Goal: Task Accomplishment & Management: Use online tool/utility

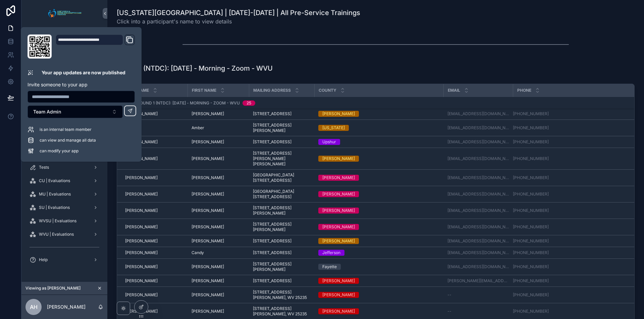
scroll to position [637, 0]
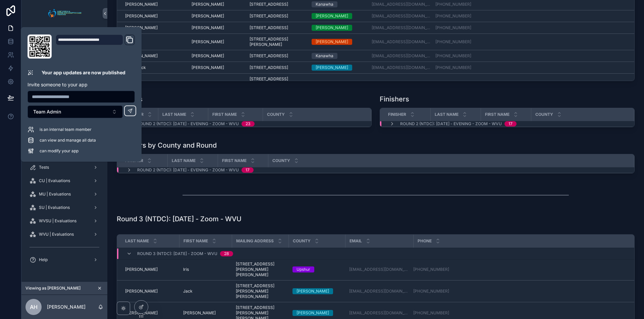
click at [157, 196] on div "scrollable content" at bounding box center [376, 195] width 526 height 22
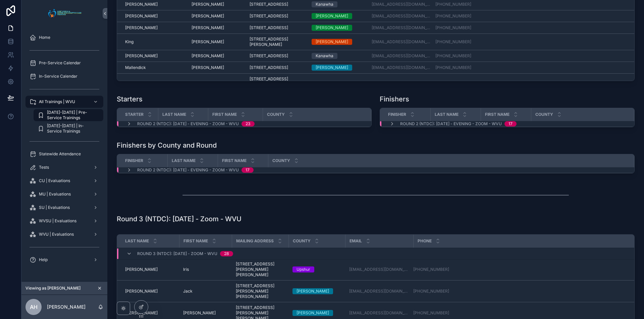
click at [99, 289] on icon "scrollable content" at bounding box center [99, 288] width 5 height 5
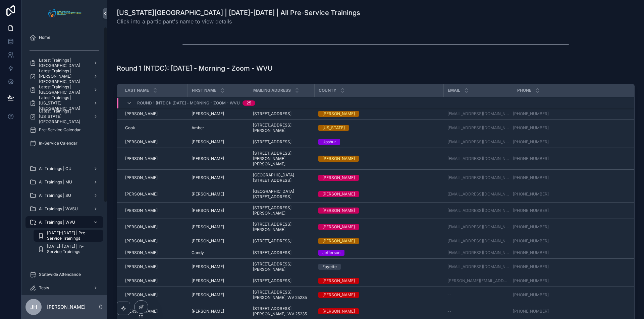
click at [58, 197] on span "All Trainings | SU" at bounding box center [55, 195] width 32 height 5
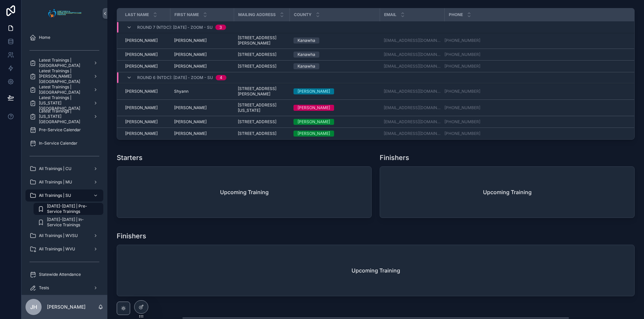
scroll to position [2011, 0]
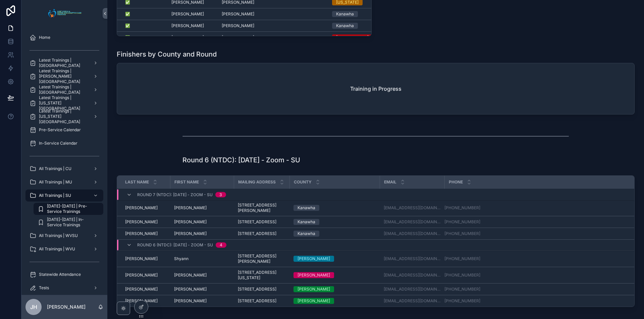
click at [243, 160] on h1 "Round 6 (NTDC): [DATE] - Zoom - SU" at bounding box center [241, 160] width 118 height 9
click at [141, 305] on icon at bounding box center [140, 307] width 5 height 5
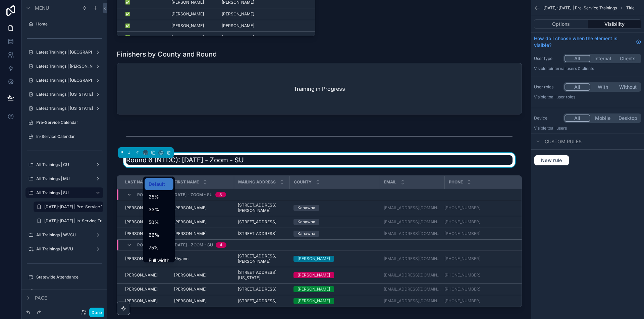
click at [158, 258] on span "Full width" at bounding box center [159, 261] width 21 height 8
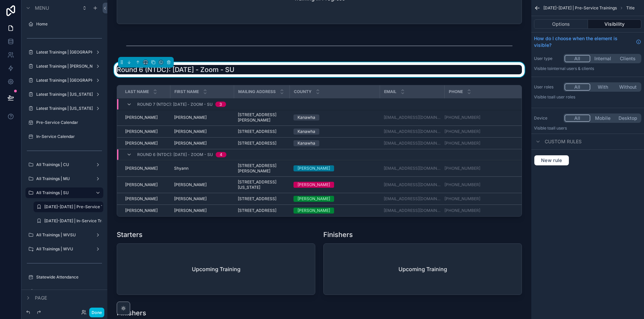
scroll to position [2078, 0]
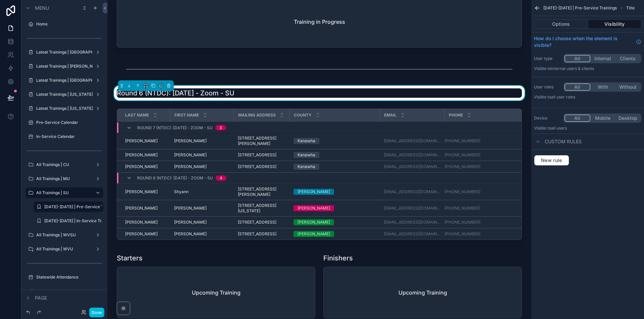
click at [319, 126] on div "scrollable content" at bounding box center [319, 176] width 413 height 140
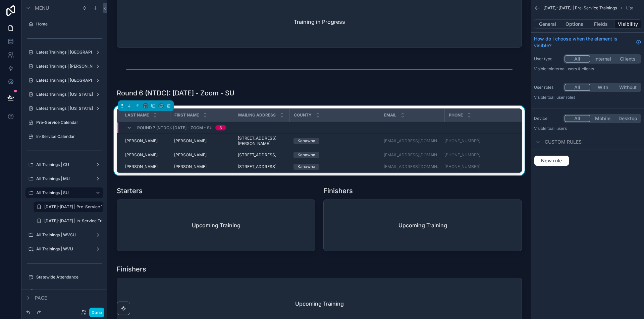
click at [507, 126] on div "Last Name First Name Mailing Address County Email Phone Round 7 (NTDC): 10/28/2…" at bounding box center [319, 142] width 413 height 72
click at [550, 25] on button "General" at bounding box center [547, 23] width 27 height 9
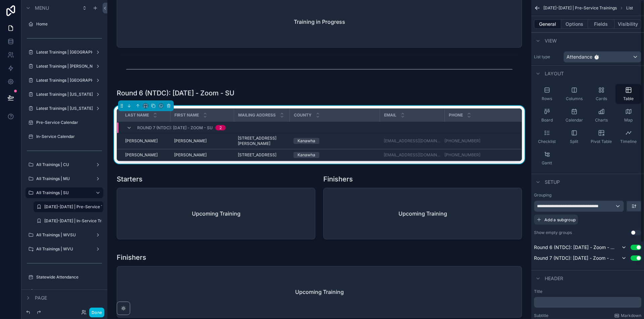
click at [639, 260] on button "Use setting" at bounding box center [635, 258] width 11 height 5
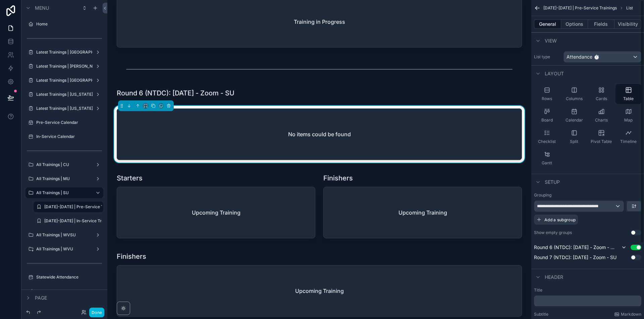
click at [574, 23] on button "Options" at bounding box center [574, 23] width 27 height 9
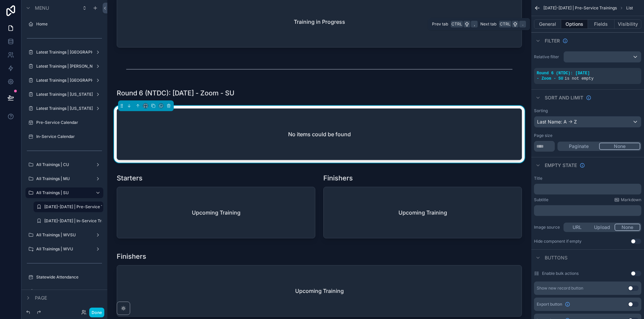
click at [598, 22] on button "Fields" at bounding box center [601, 23] width 27 height 9
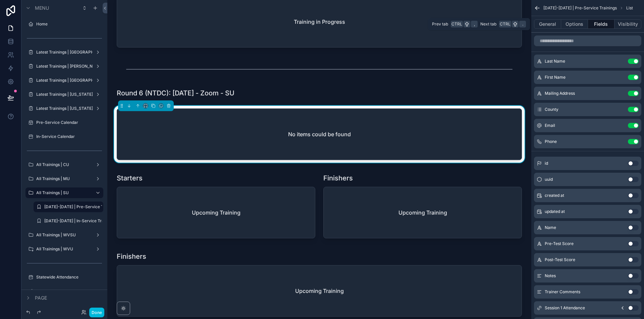
click at [553, 24] on button "General" at bounding box center [547, 23] width 27 height 9
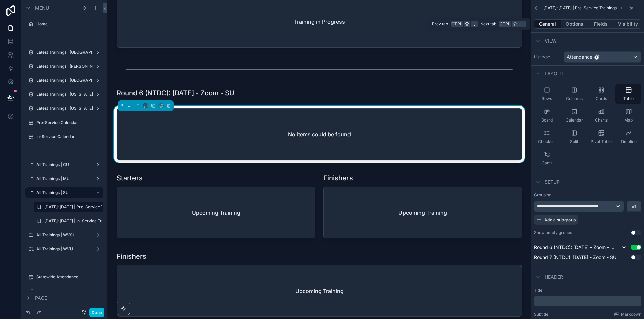
click at [581, 22] on button "Options" at bounding box center [574, 23] width 27 height 9
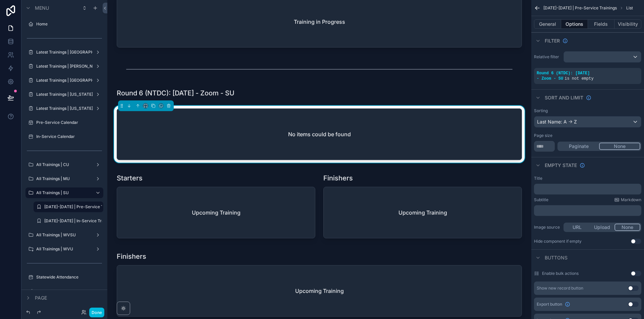
click at [0, 0] on div "scrollable content" at bounding box center [0, 0] width 0 height 0
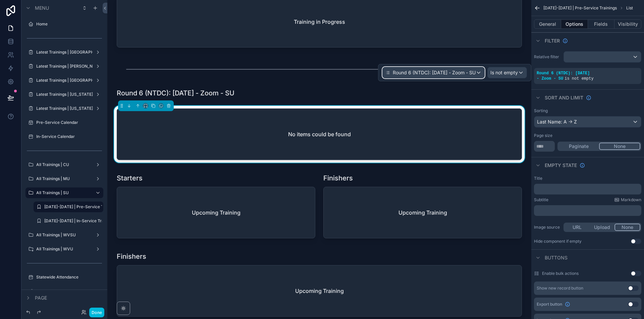
click at [464, 70] on span "Round 6 (NTDC): [DATE] - Zoom - SU" at bounding box center [434, 72] width 83 height 7
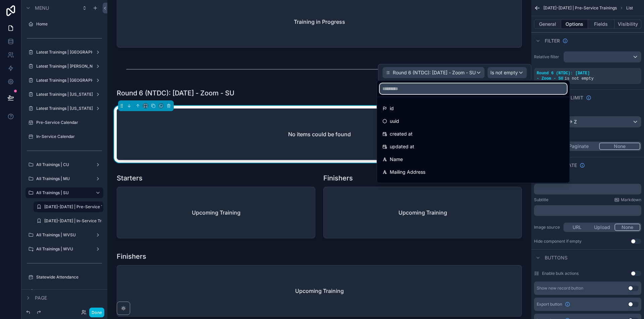
click at [467, 87] on input "text" at bounding box center [472, 88] width 187 height 11
paste input "**********"
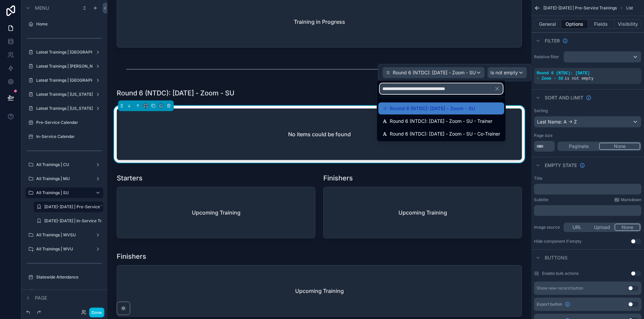
type input "**********"
click at [466, 111] on span "Round 6 (NTDC): [DATE] - Zoom - SU" at bounding box center [432, 109] width 85 height 8
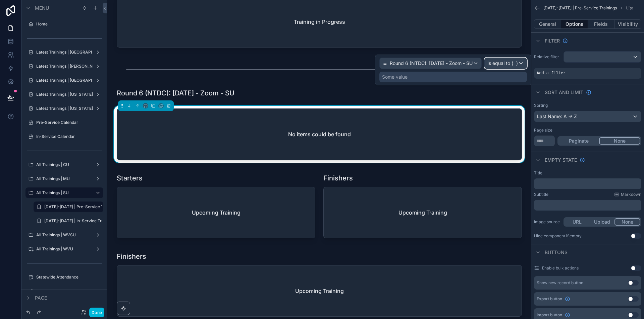
click at [518, 64] on div "Is equal to (=)" at bounding box center [505, 63] width 42 height 11
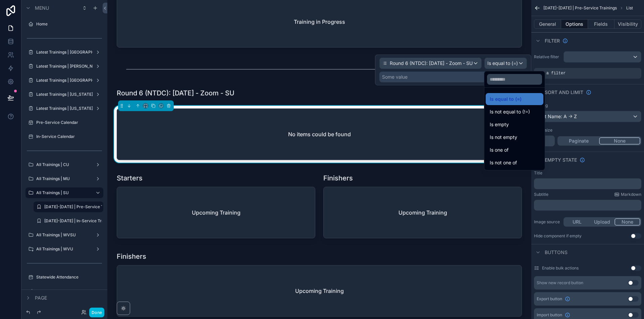
click at [521, 136] on div "Is not empty" at bounding box center [514, 137] width 50 height 8
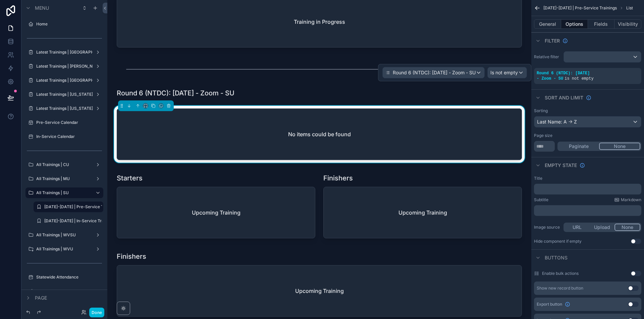
click at [549, 22] on button "General" at bounding box center [547, 23] width 27 height 9
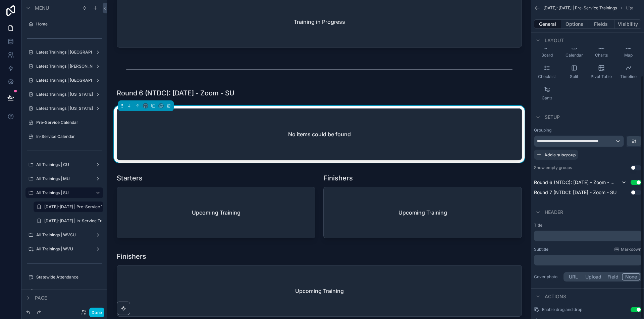
scroll to position [99, 0]
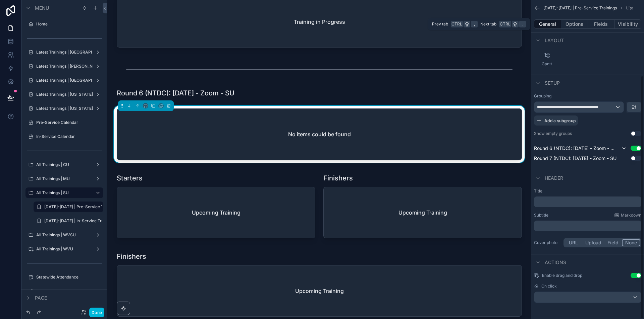
click at [579, 24] on button "Options" at bounding box center [574, 23] width 27 height 9
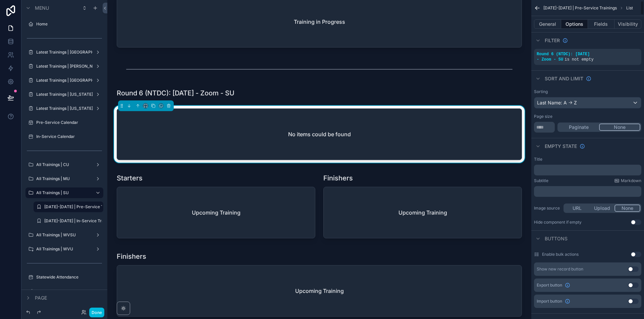
scroll to position [0, 0]
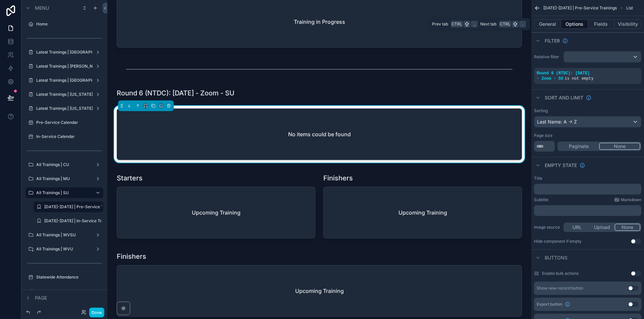
click at [545, 23] on button "General" at bounding box center [547, 23] width 27 height 9
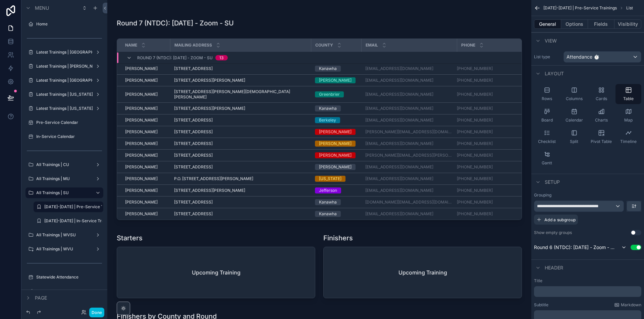
scroll to position [2418, 0]
click at [515, 52] on div "Phone" at bounding box center [489, 45] width 64 height 13
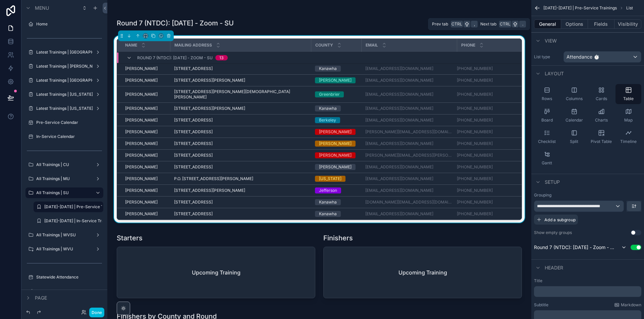
click at [576, 23] on button "Options" at bounding box center [574, 23] width 27 height 9
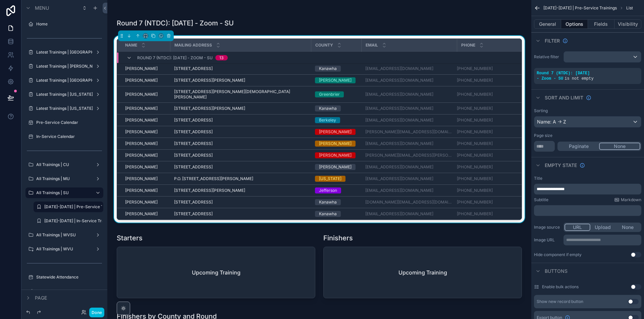
click at [602, 27] on button "Fields" at bounding box center [601, 23] width 27 height 9
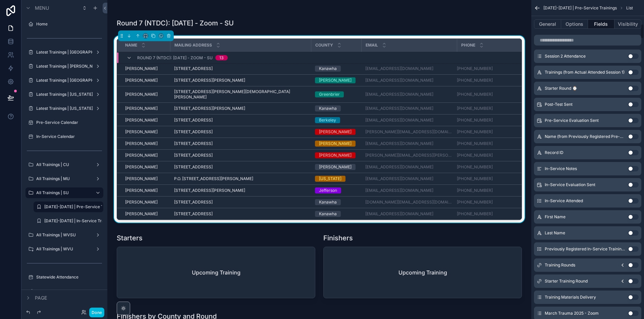
scroll to position [503, 0]
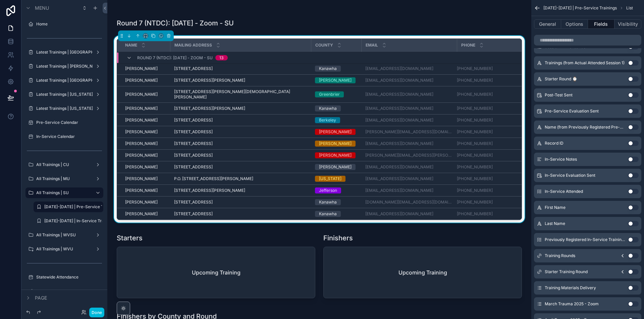
click at [633, 207] on button "Use setting" at bounding box center [633, 207] width 11 height 5
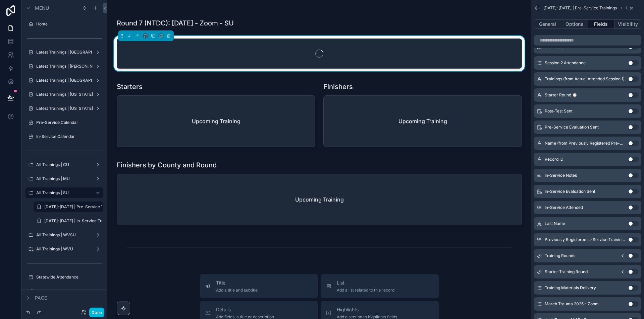
scroll to position [519, 0]
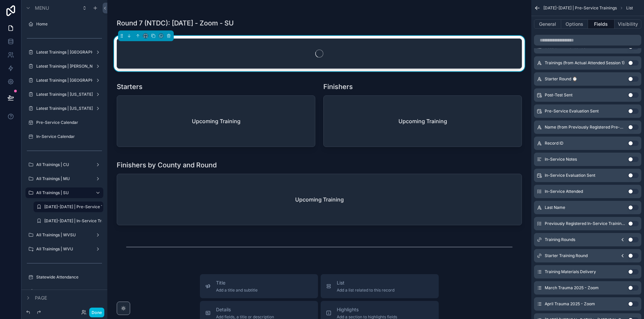
click at [633, 208] on button "Use setting" at bounding box center [633, 207] width 11 height 5
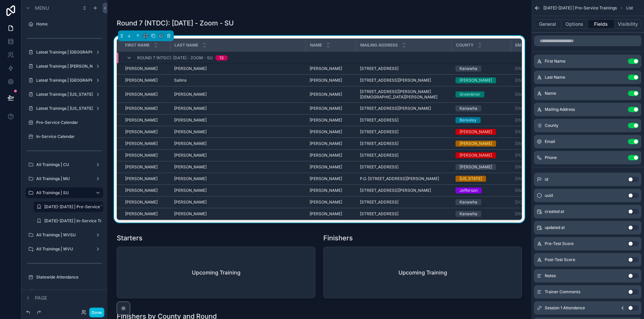
click at [632, 92] on button "Use setting" at bounding box center [633, 93] width 11 height 5
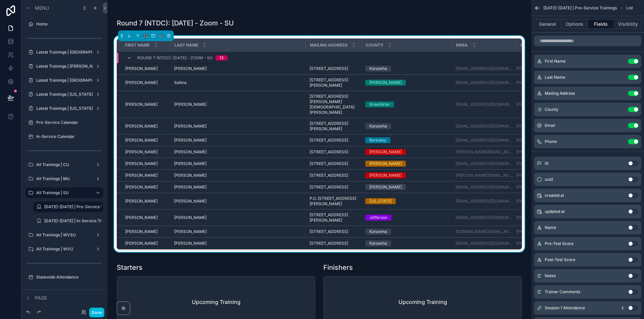
click at [306, 52] on div "Mailing Address" at bounding box center [333, 45] width 55 height 13
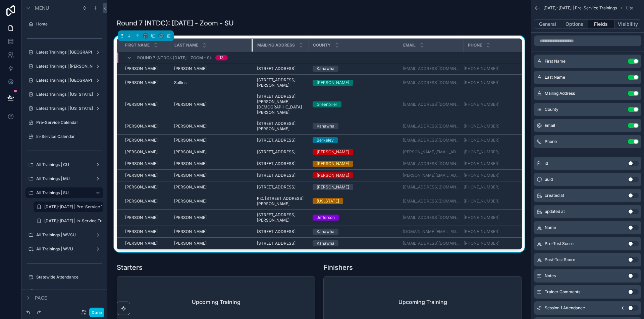
drag, startPoint x: 305, startPoint y: 62, endPoint x: 252, endPoint y: 62, distance: 52.6
click at [252, 52] on div "scrollable content" at bounding box center [252, 45] width 3 height 13
drag, startPoint x: 398, startPoint y: 67, endPoint x: 379, endPoint y: 65, distance: 19.3
click at [379, 52] on div "scrollable content" at bounding box center [380, 45] width 3 height 13
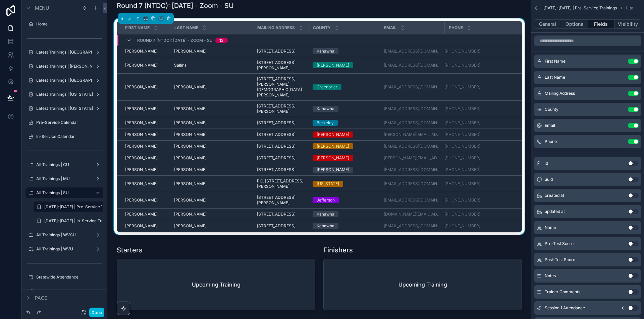
scroll to position [2451, 0]
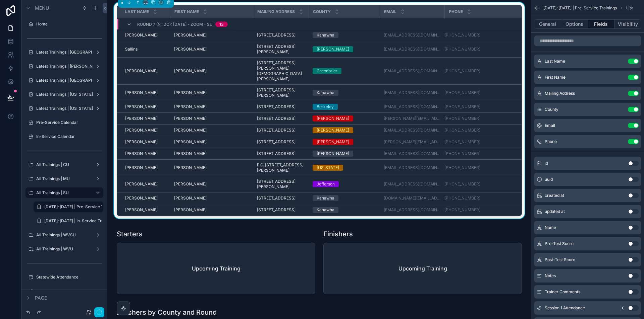
click at [572, 25] on button "Options" at bounding box center [574, 23] width 27 height 9
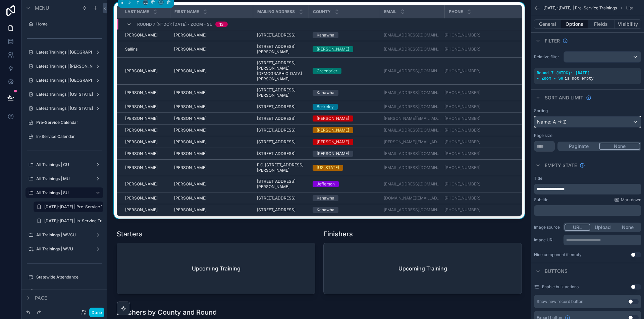
click at [589, 119] on div "Name: A -> Z" at bounding box center [587, 122] width 107 height 11
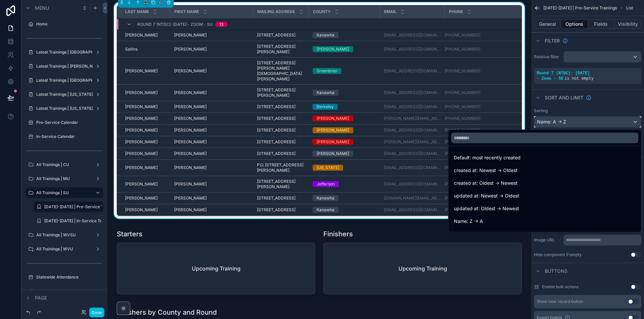
scroll to position [67, 0]
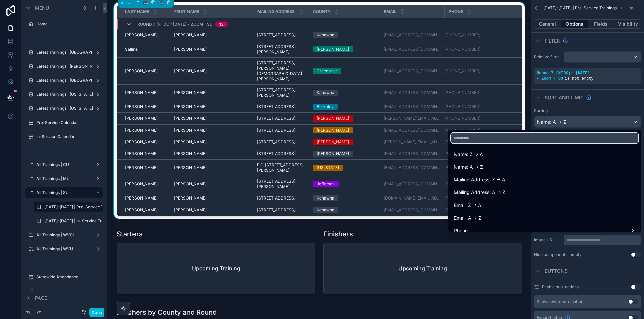
click at [518, 138] on input "text" at bounding box center [544, 138] width 187 height 11
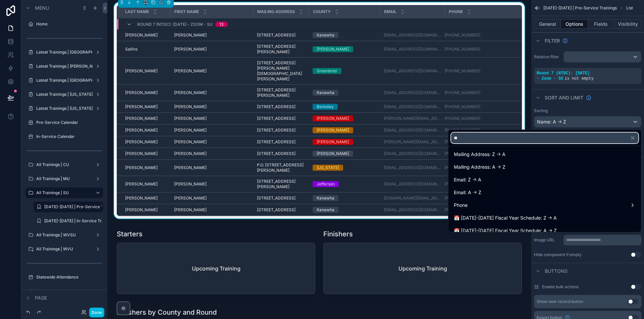
scroll to position [0, 0]
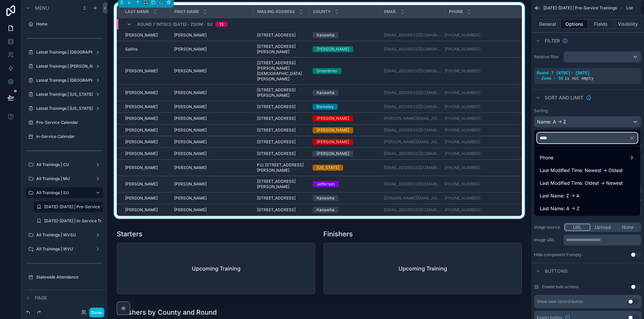
type input "****"
click at [563, 208] on span "Last Name: A -> Z" at bounding box center [559, 209] width 40 height 8
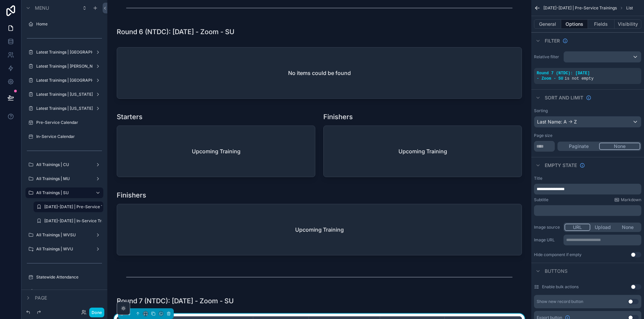
scroll to position [2016, 0]
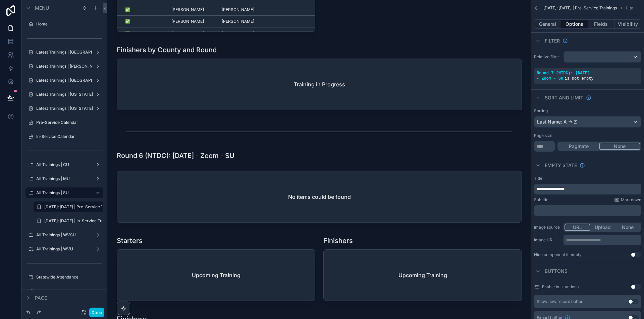
click at [317, 205] on div "scrollable content" at bounding box center [319, 199] width 413 height 60
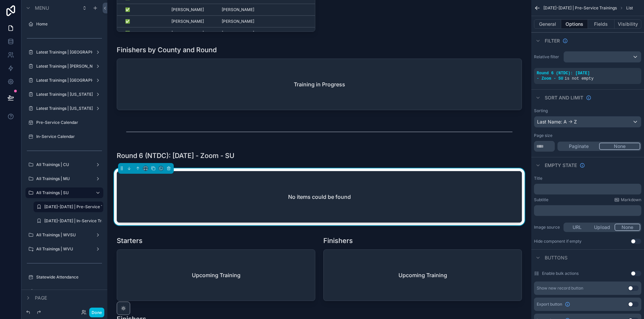
click at [547, 22] on button "General" at bounding box center [547, 23] width 27 height 9
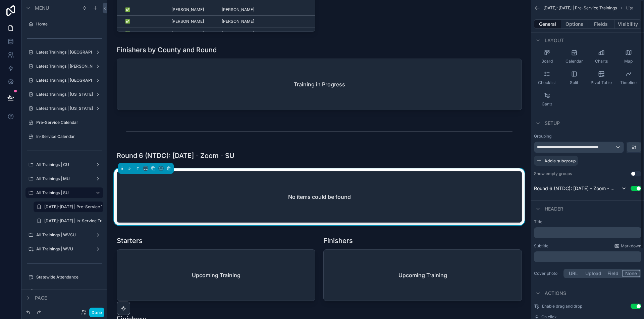
scroll to position [0, 0]
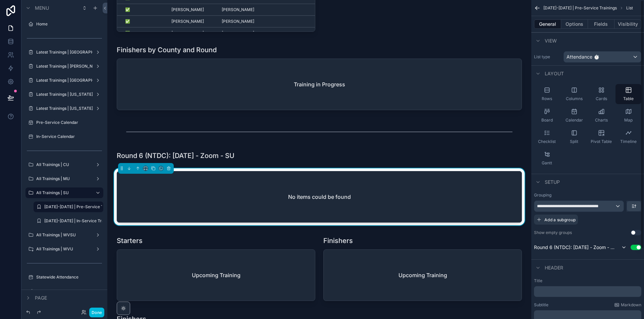
click at [582, 23] on button "Options" at bounding box center [574, 23] width 27 height 9
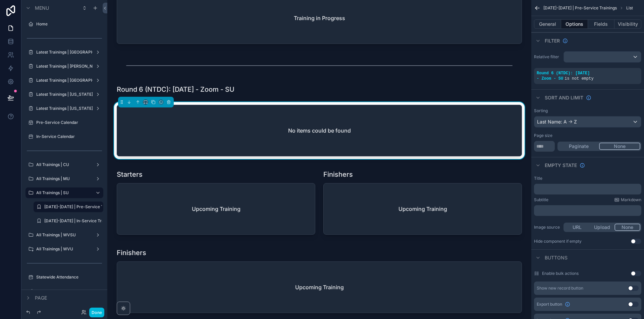
scroll to position [2083, 0]
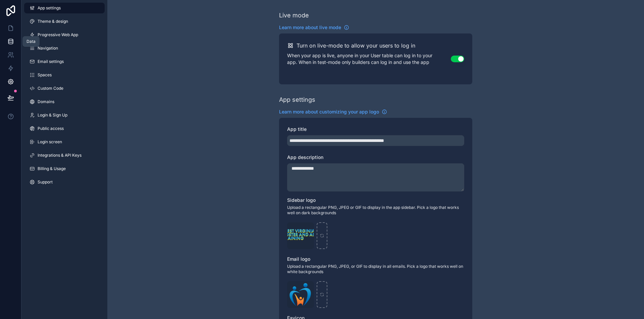
click at [13, 40] on icon at bounding box center [10, 41] width 7 height 7
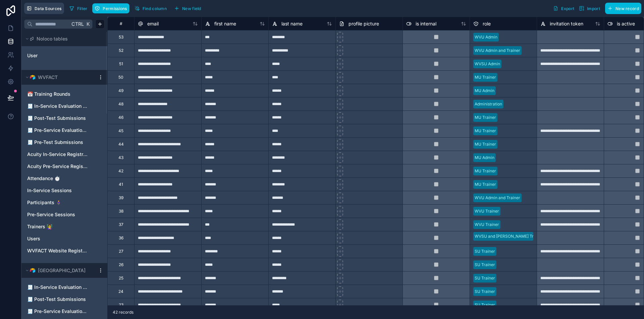
click at [53, 11] on button "Data Sources" at bounding box center [44, 8] width 40 height 11
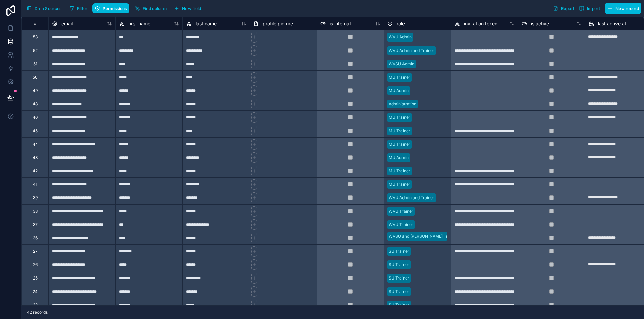
click at [49, 7] on span "Data Sources" at bounding box center [48, 8] width 27 height 5
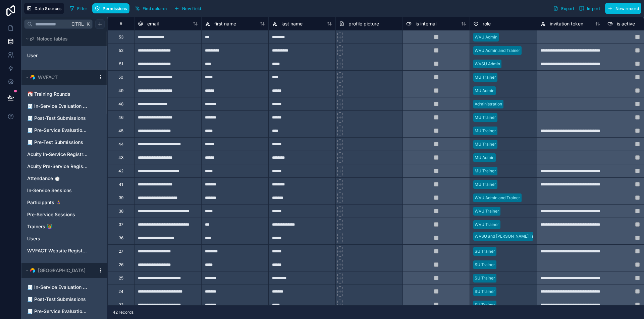
click at [98, 23] on html "Data Sources Filter Permissions Find column New field Export Import New record …" at bounding box center [322, 159] width 644 height 319
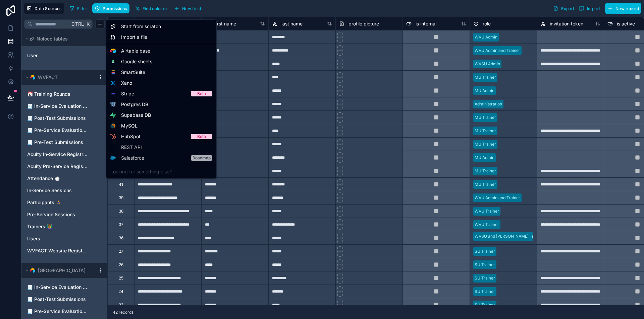
click at [272, 8] on html "Data Sources Filter Permissions Find column New field Export Import New record …" at bounding box center [322, 159] width 644 height 319
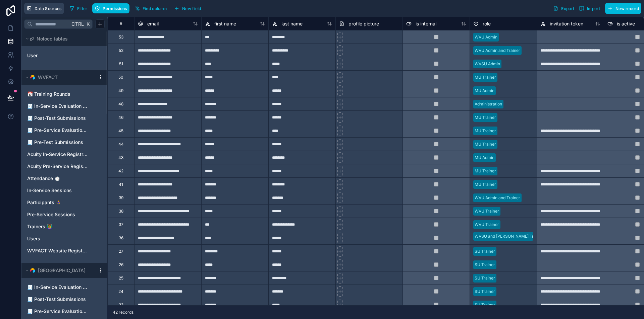
click at [50, 7] on span "Data Sources" at bounding box center [48, 8] width 27 height 5
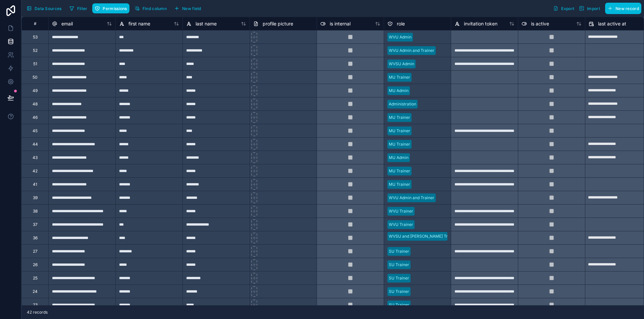
click at [50, 7] on span "Data Sources" at bounding box center [48, 8] width 27 height 5
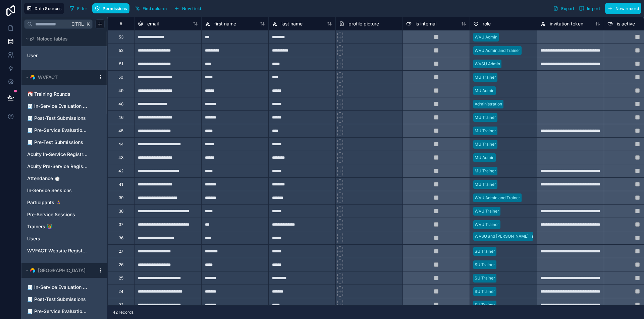
click at [101, 77] on html "Data Sources Filter Permissions Find column New field Export Import New record …" at bounding box center [322, 159] width 644 height 319
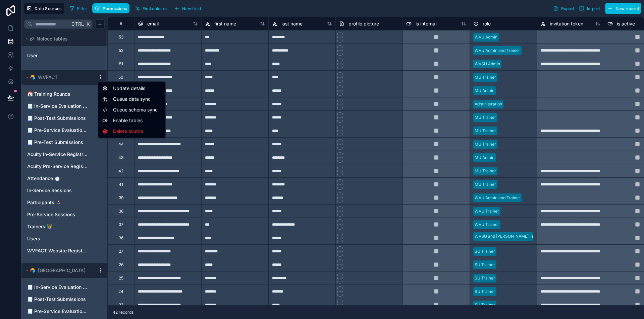
click at [141, 101] on span "Queue data sync" at bounding box center [137, 99] width 48 height 7
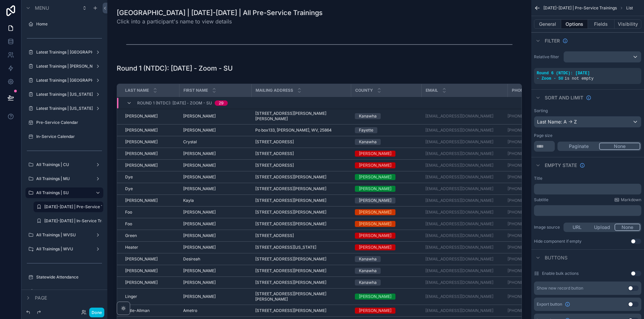
scroll to position [2083, 0]
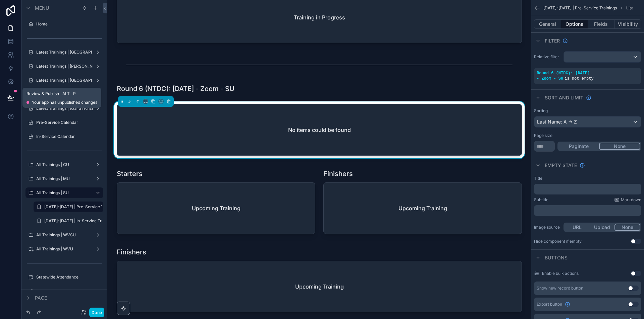
click at [12, 96] on icon at bounding box center [10, 98] width 7 height 7
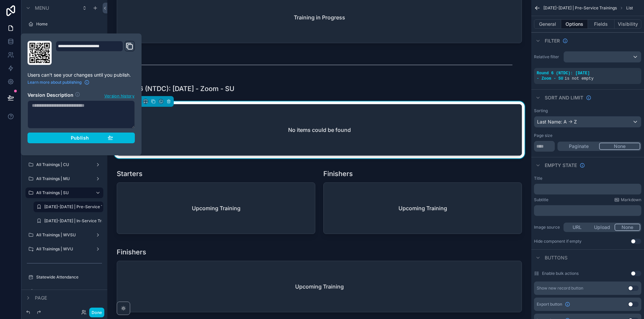
drag, startPoint x: 89, startPoint y: 138, endPoint x: 81, endPoint y: 141, distance: 8.1
click at [88, 138] on div "Publish" at bounding box center [81, 138] width 64 height 6
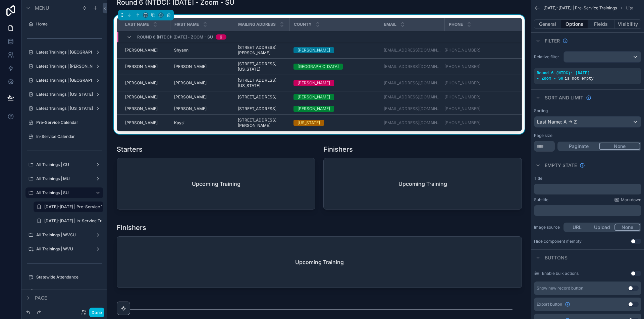
scroll to position [2166, 0]
